Goal: Task Accomplishment & Management: Complete application form

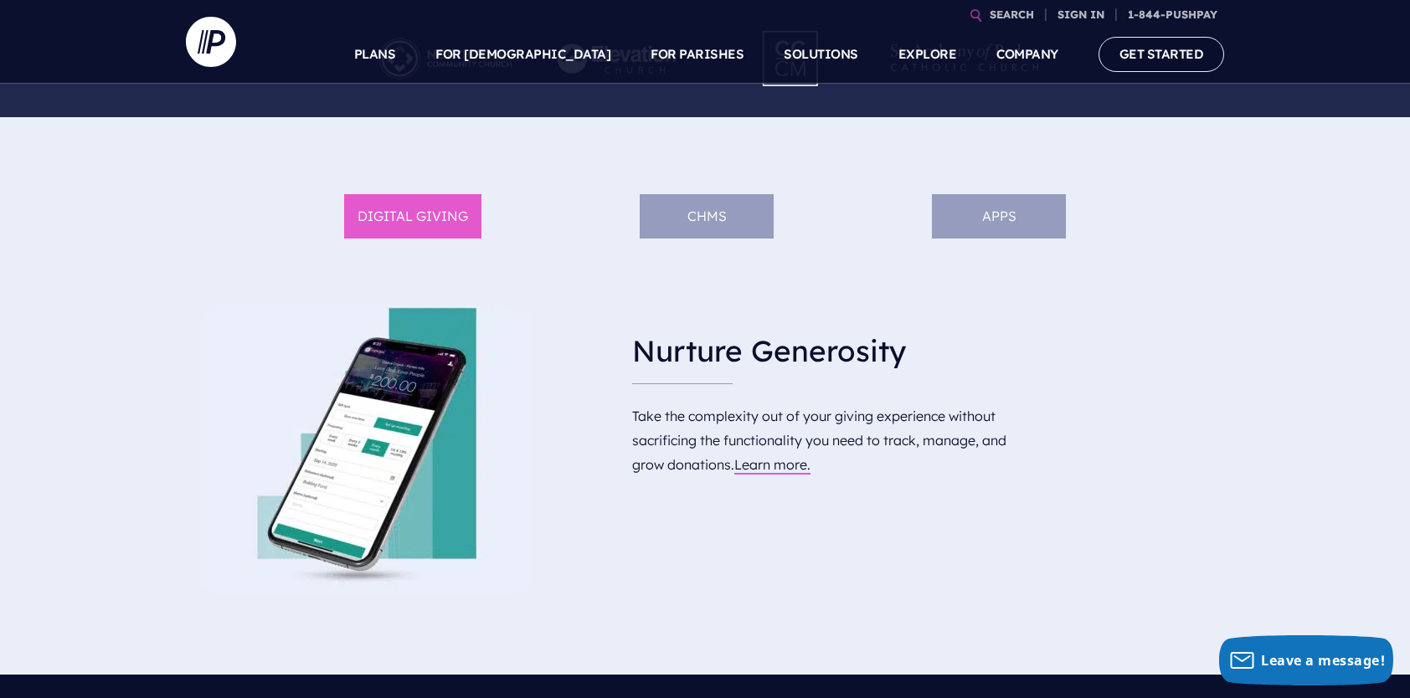
scroll to position [542, 0]
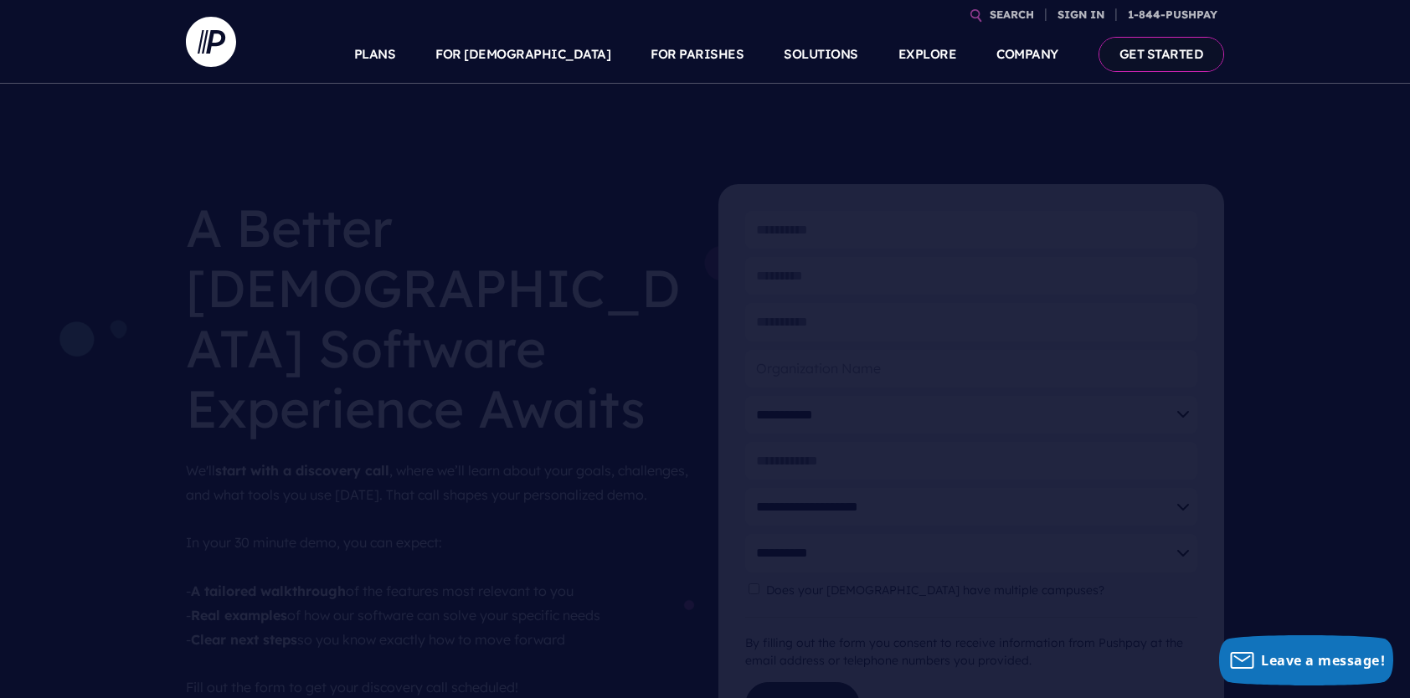
click at [1151, 59] on link "GET STARTED" at bounding box center [1162, 54] width 126 height 34
